Goal: Transaction & Acquisition: Purchase product/service

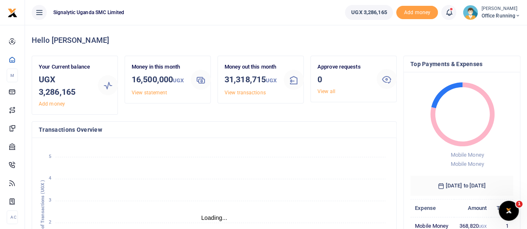
scroll to position [7, 7]
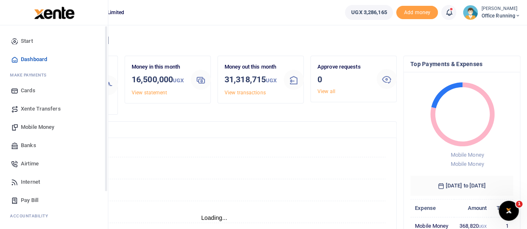
click at [42, 106] on span "Xente Transfers" at bounding box center [41, 109] width 40 height 8
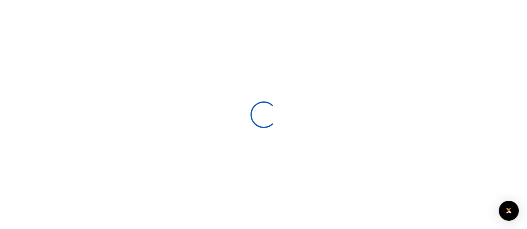
select select
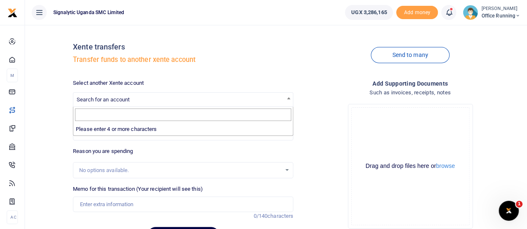
click at [134, 98] on span "Search for an account" at bounding box center [182, 99] width 219 height 13
drag, startPoint x: 295, startPoint y: 60, endPoint x: 278, endPoint y: 63, distance: 17.8
click at [292, 60] on div "Xente transfers Transfer funds to another xente account" at bounding box center [183, 55] width 227 height 47
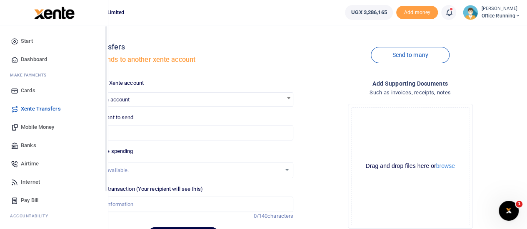
click at [52, 128] on span "Mobile Money" at bounding box center [37, 127] width 33 height 8
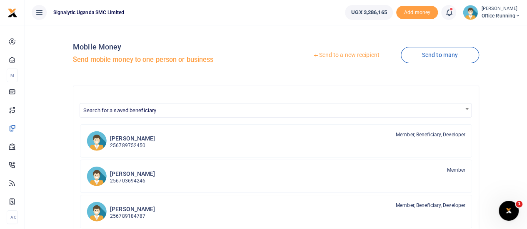
click at [346, 54] on link "Send to a new recipient" at bounding box center [346, 55] width 109 height 15
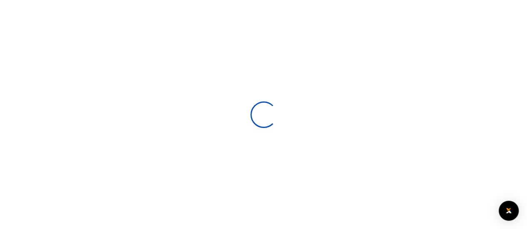
select select
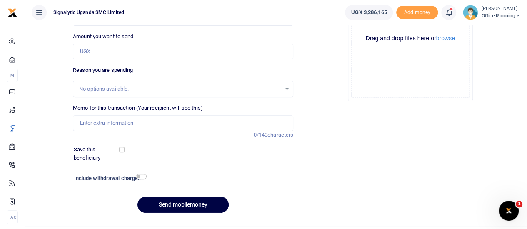
scroll to position [125, 0]
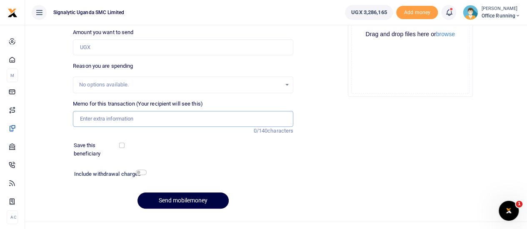
click at [122, 118] on input "Memo for this transaction (Your recipient will see this)" at bounding box center [183, 119] width 220 height 16
paste input "REQSN00137"
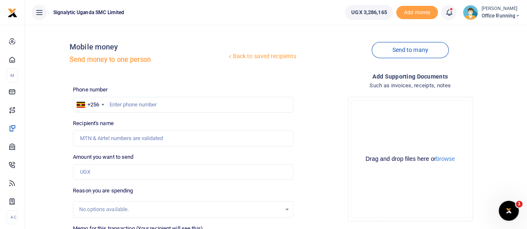
type input "REQSN00137 GEN"
click at [149, 97] on input "text" at bounding box center [183, 105] width 220 height 16
type input "765974574"
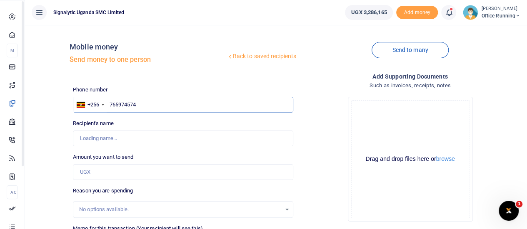
type input "Lucas Arthur Gerard Maugin"
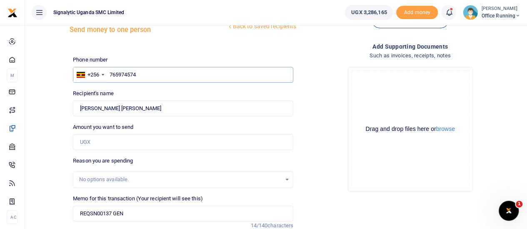
scroll to position [42, 0]
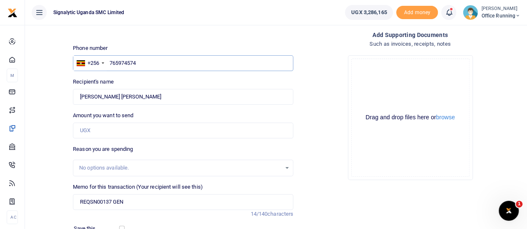
type input "765974574"
click at [106, 127] on input "Amount you want to send" at bounding box center [183, 131] width 220 height 16
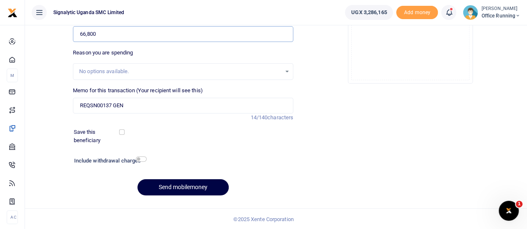
scroll to position [138, 0]
type input "66,800"
click at [180, 186] on button "Send mobilemoney" at bounding box center [182, 187] width 91 height 16
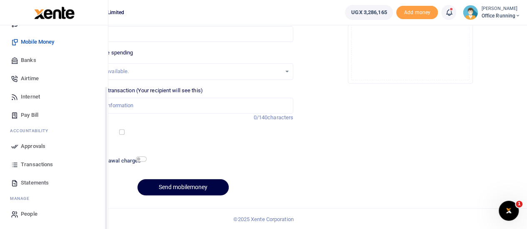
scroll to position [86, 0]
click at [46, 149] on link "Approvals" at bounding box center [54, 146] width 95 height 18
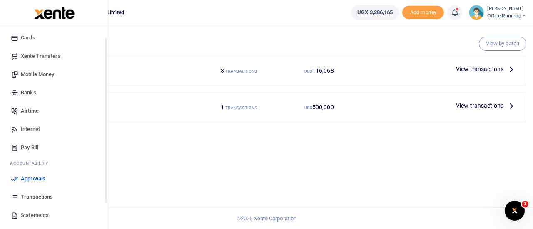
scroll to position [86, 0]
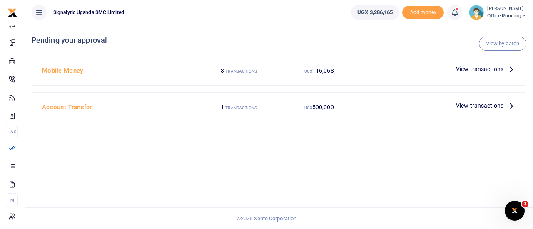
click at [471, 67] on span "View transactions" at bounding box center [479, 69] width 47 height 9
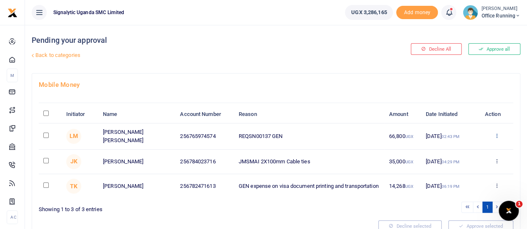
click at [498, 139] on icon at bounding box center [495, 136] width 5 height 6
click at [471, 158] on link "Approve" at bounding box center [466, 158] width 66 height 12
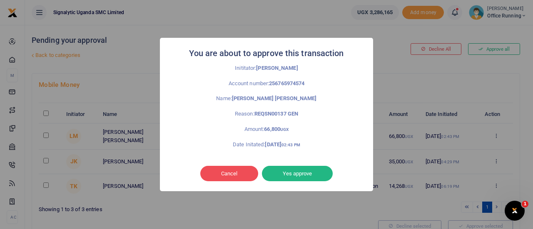
click at [308, 178] on button "Yes approve" at bounding box center [297, 174] width 71 height 16
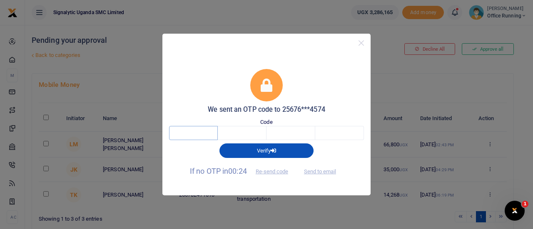
click at [187, 133] on input "text" at bounding box center [193, 133] width 49 height 14
type input "6"
type input "5"
type input "4"
type input "1"
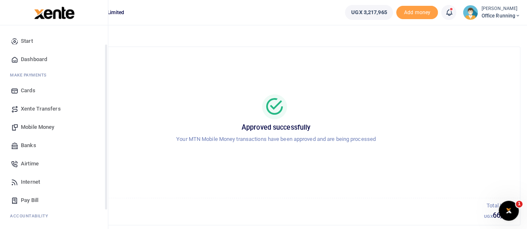
scroll to position [86, 0]
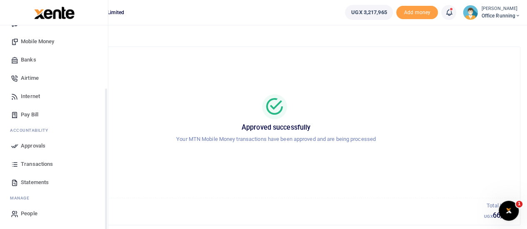
click at [36, 162] on span "Transactions" at bounding box center [37, 164] width 32 height 8
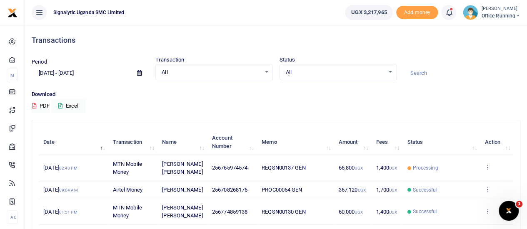
click at [486, 164] on td "View details Send again" at bounding box center [496, 168] width 33 height 26
click at [485, 170] on icon at bounding box center [486, 167] width 5 height 6
click at [453, 180] on link "View details" at bounding box center [457, 186] width 66 height 12
click at [488, 170] on icon at bounding box center [486, 167] width 5 height 6
click at [458, 184] on link "View details" at bounding box center [457, 186] width 66 height 12
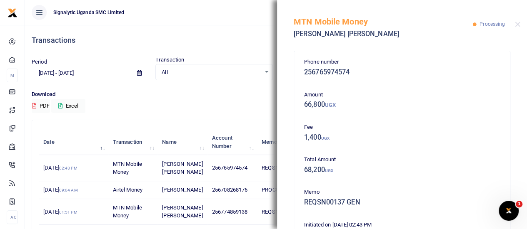
click at [254, 101] on div "Download PDF Excel" at bounding box center [276, 101] width 488 height 23
click at [516, 27] on button "Close" at bounding box center [517, 24] width 5 height 5
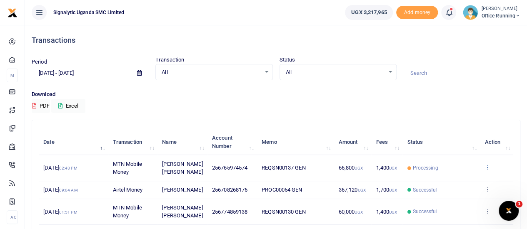
click at [488, 170] on icon at bounding box center [486, 167] width 5 height 6
click at [472, 180] on link "View details" at bounding box center [457, 186] width 66 height 12
